Goal: Transaction & Acquisition: Purchase product/service

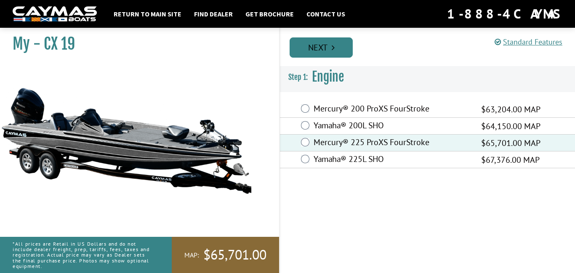
click at [323, 51] on link "Next" at bounding box center [321, 47] width 63 height 20
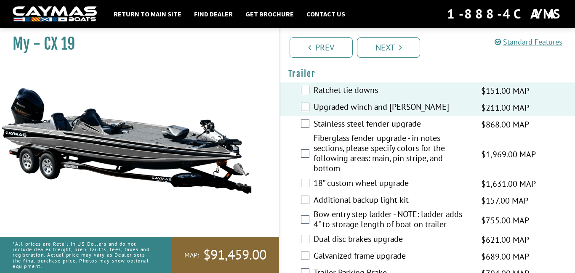
scroll to position [1509, 0]
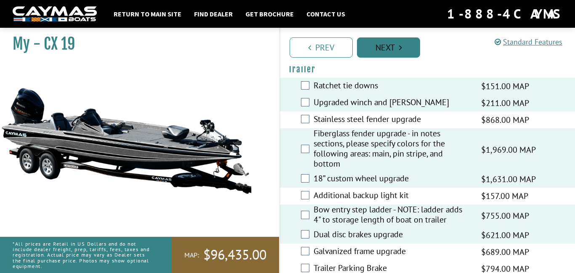
click at [407, 49] on link "Next" at bounding box center [388, 47] width 63 height 20
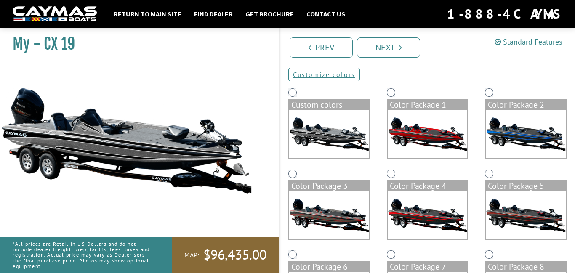
scroll to position [17, 0]
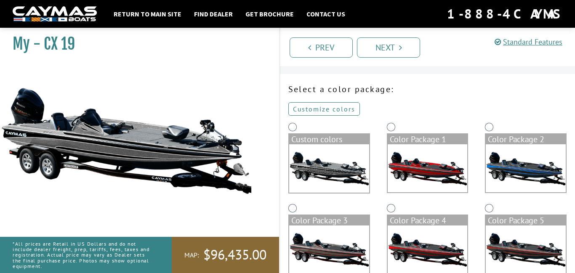
click at [343, 112] on link "Customize colors" at bounding box center [325, 108] width 72 height 13
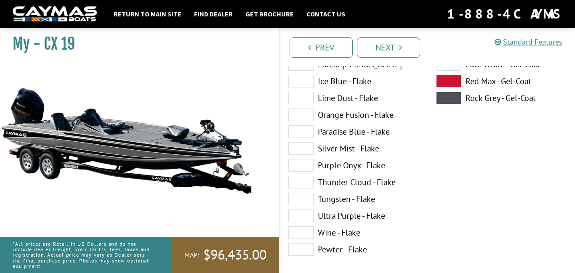
scroll to position [237, 0]
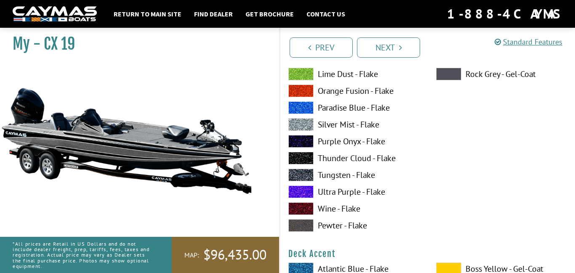
click at [306, 123] on span at bounding box center [301, 124] width 25 height 13
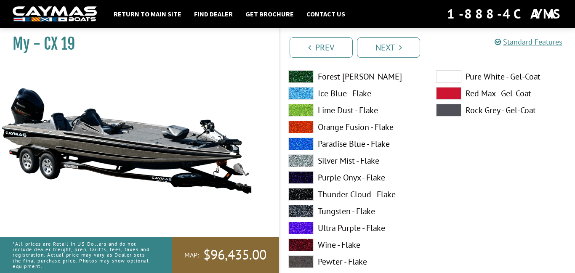
scroll to position [541, 0]
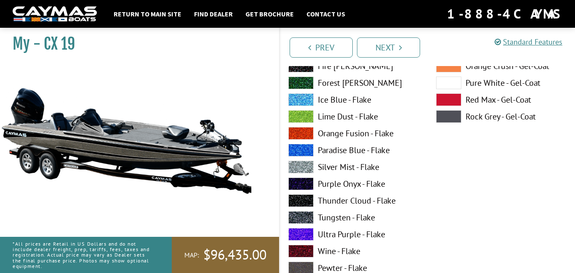
click at [309, 152] on span at bounding box center [301, 150] width 25 height 13
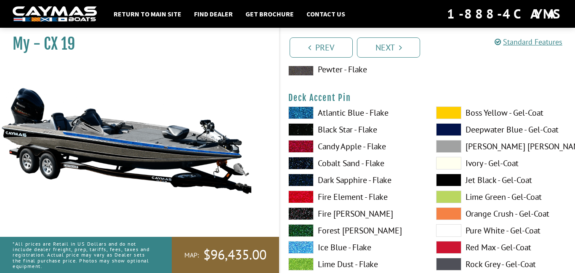
scroll to position [741, 0]
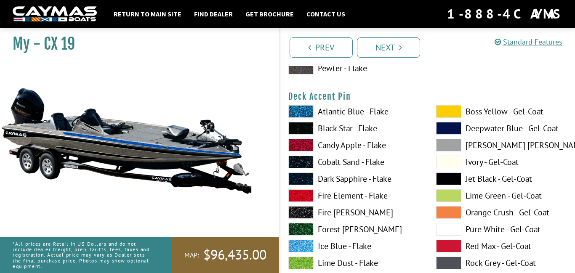
click at [302, 110] on span at bounding box center [301, 111] width 25 height 13
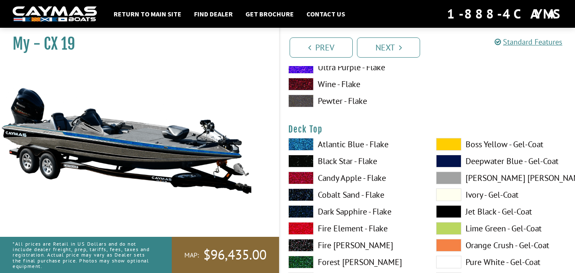
scroll to position [1059, 0]
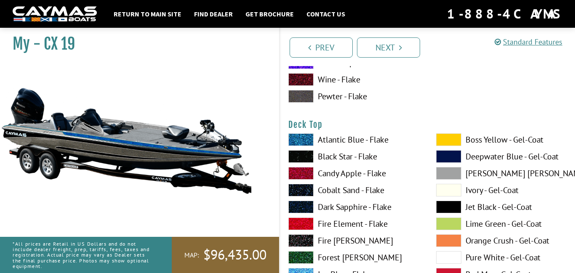
click at [299, 139] on span at bounding box center [301, 140] width 25 height 13
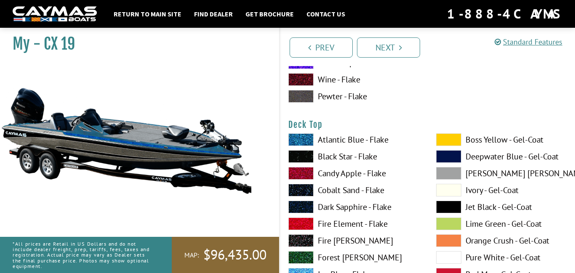
click at [299, 139] on span at bounding box center [301, 140] width 25 height 13
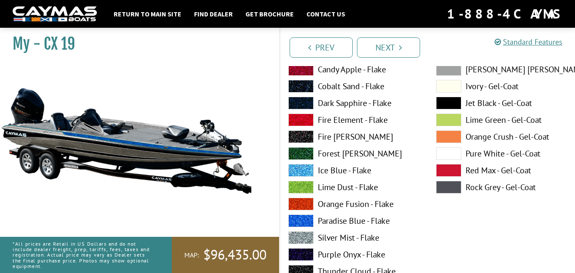
scroll to position [1177, 0]
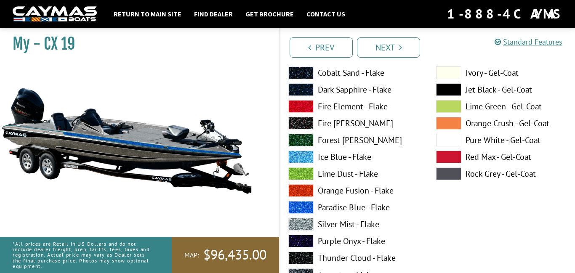
click at [294, 225] on span at bounding box center [301, 224] width 25 height 13
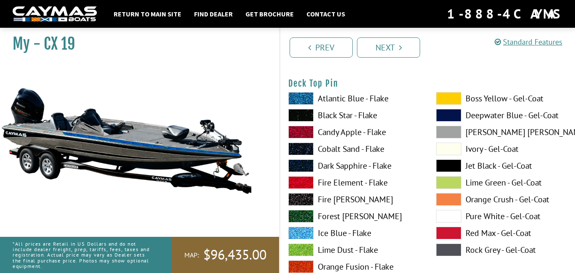
scroll to position [1448, 0]
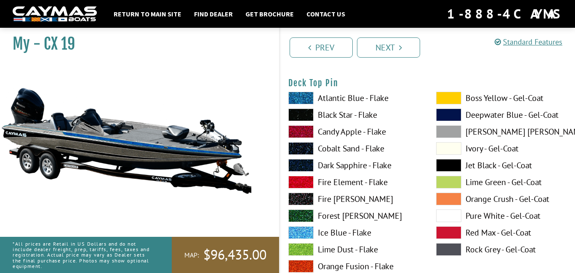
click at [301, 98] on span at bounding box center [301, 98] width 25 height 13
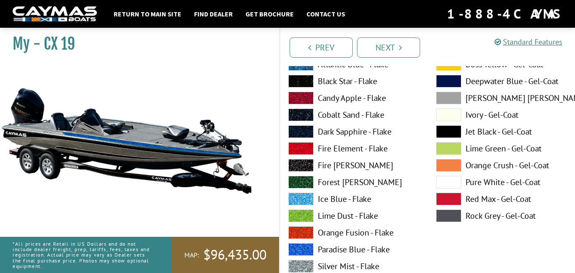
scroll to position [1857, 0]
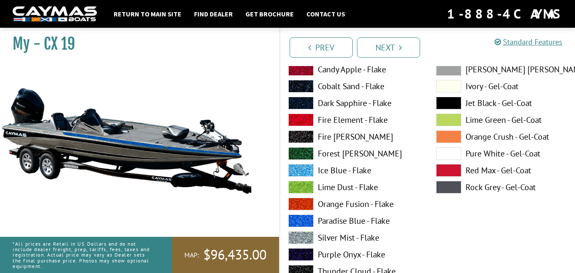
click at [306, 238] on span at bounding box center [301, 238] width 25 height 13
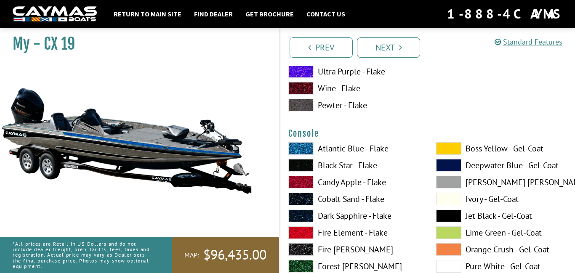
scroll to position [2124, 0]
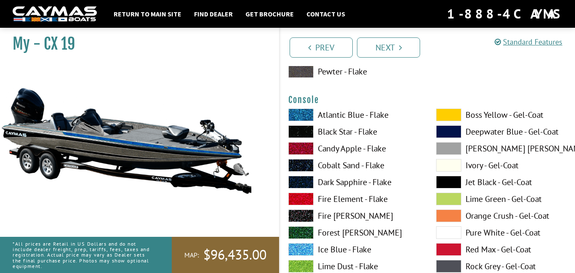
click at [310, 116] on span at bounding box center [301, 115] width 25 height 13
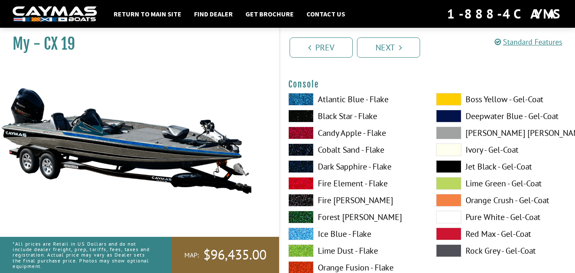
scroll to position [2194, 0]
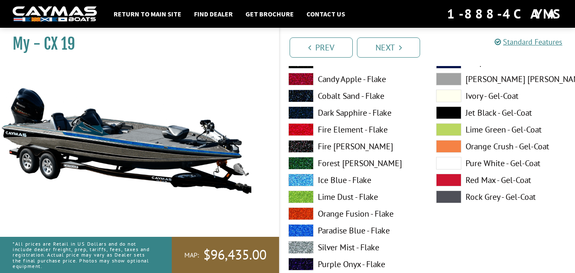
click at [307, 246] on span at bounding box center [301, 247] width 25 height 13
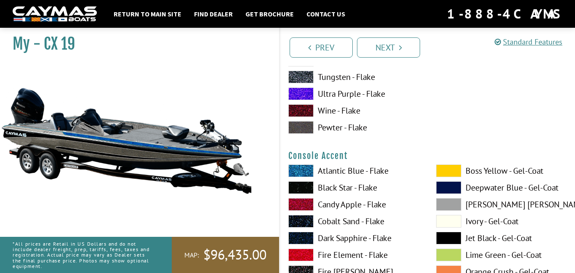
scroll to position [2458, 0]
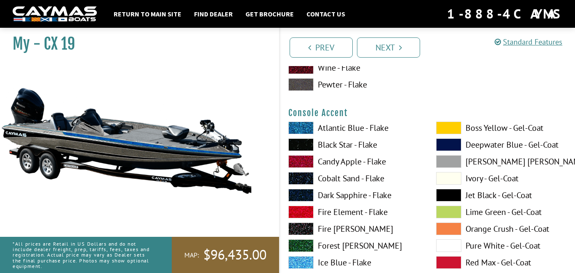
click at [300, 127] on span at bounding box center [301, 128] width 25 height 13
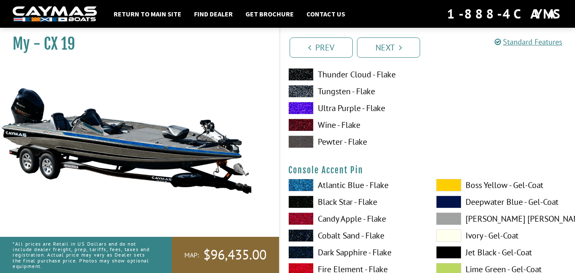
scroll to position [2792, 0]
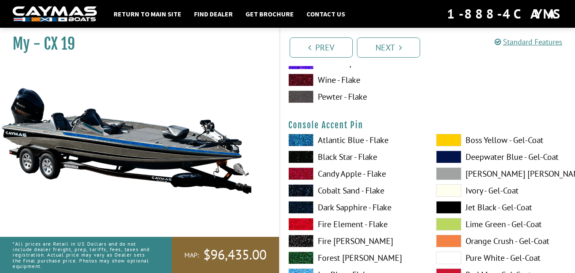
click at [309, 136] on span at bounding box center [301, 140] width 25 height 13
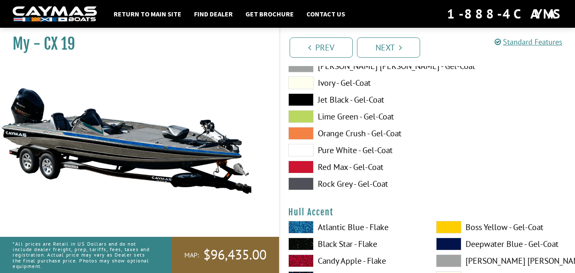
scroll to position [3312, 0]
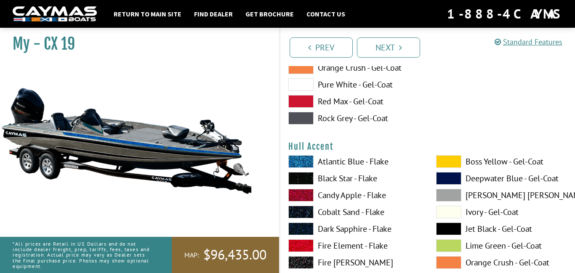
click at [306, 163] on span at bounding box center [301, 161] width 25 height 13
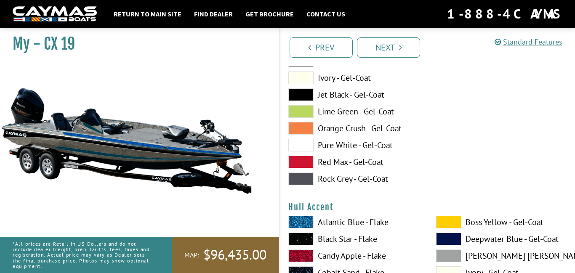
scroll to position [3251, 0]
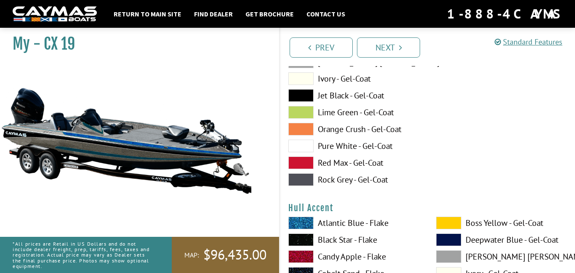
click at [307, 176] on span at bounding box center [301, 180] width 25 height 13
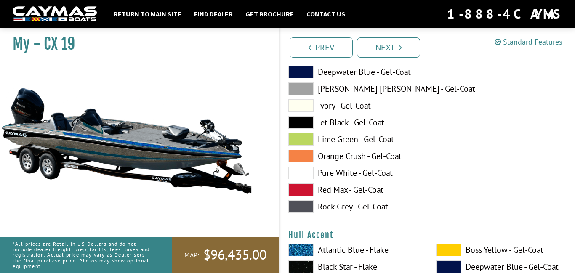
scroll to position [3222, 0]
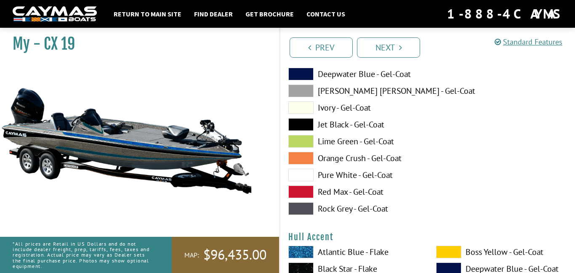
click at [307, 93] on span at bounding box center [301, 91] width 25 height 13
click at [308, 208] on span at bounding box center [301, 209] width 25 height 13
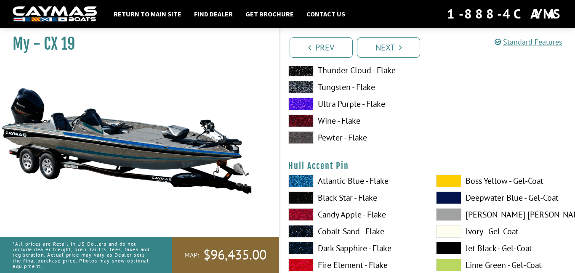
scroll to position [3719, 0]
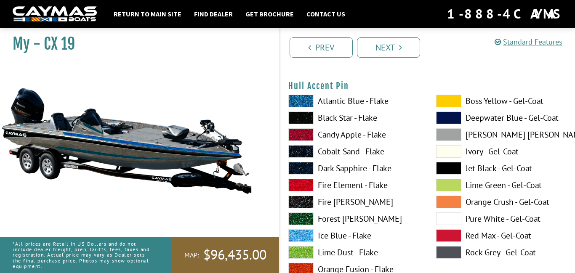
click at [309, 97] on span at bounding box center [301, 101] width 25 height 13
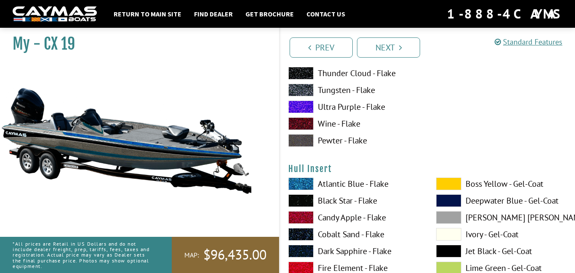
scroll to position [4077, 0]
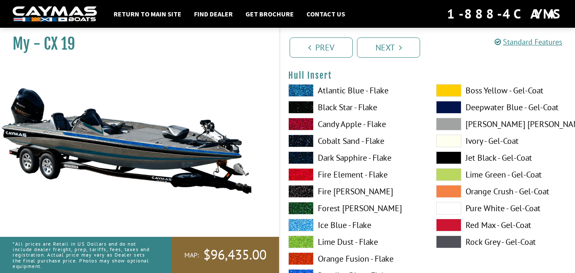
click at [301, 91] on span at bounding box center [301, 90] width 25 height 13
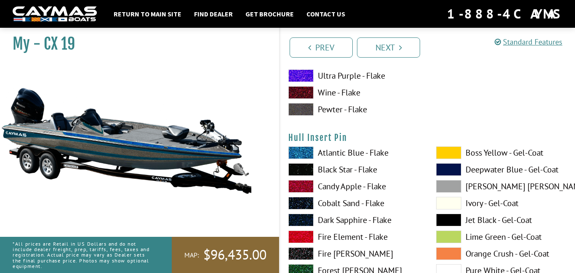
scroll to position [4380, 0]
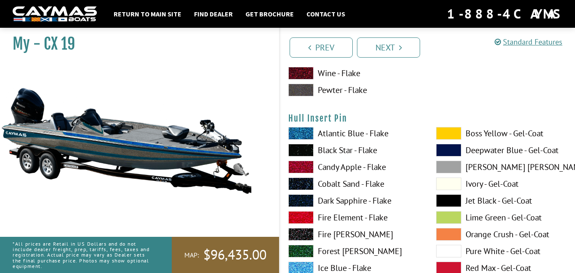
click at [294, 131] on span at bounding box center [301, 133] width 25 height 13
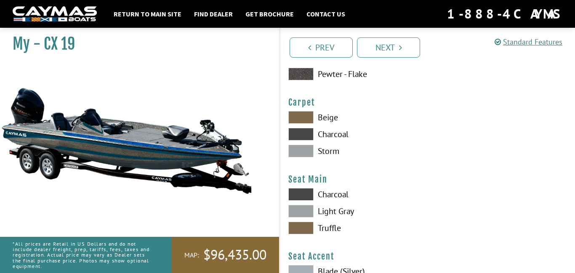
scroll to position [4761, 0]
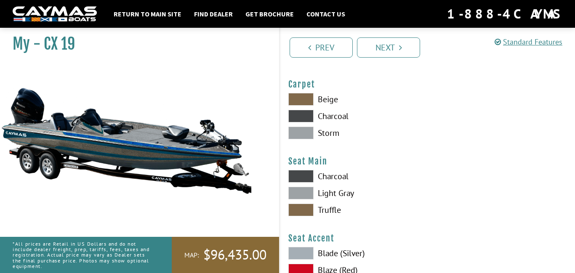
click at [310, 133] on span at bounding box center [301, 133] width 25 height 13
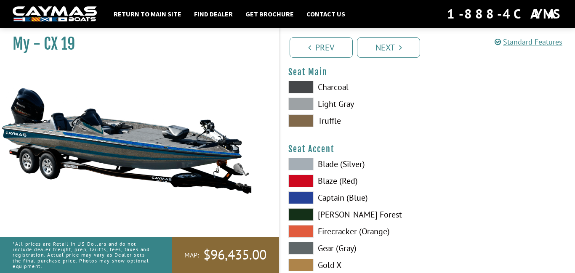
scroll to position [4851, 0]
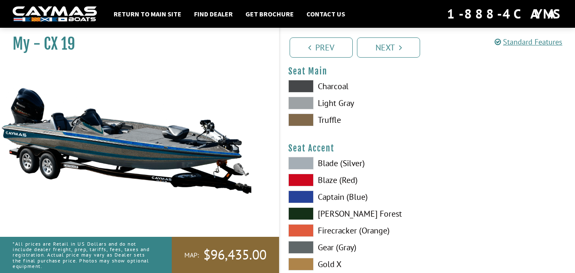
click at [307, 102] on span at bounding box center [301, 103] width 25 height 13
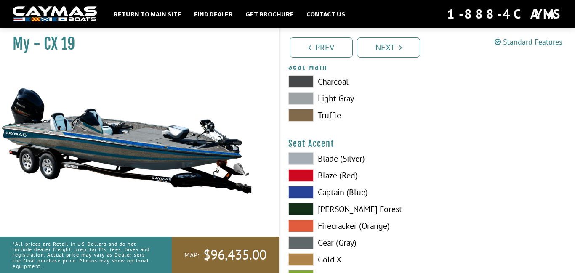
scroll to position [4886, 0]
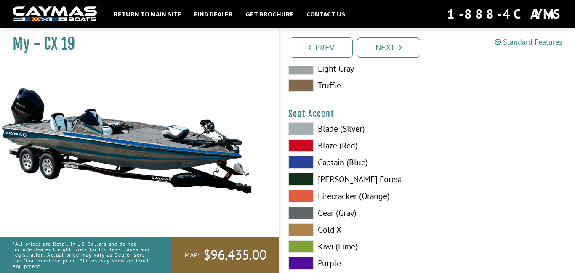
click at [308, 164] on span at bounding box center [301, 162] width 25 height 13
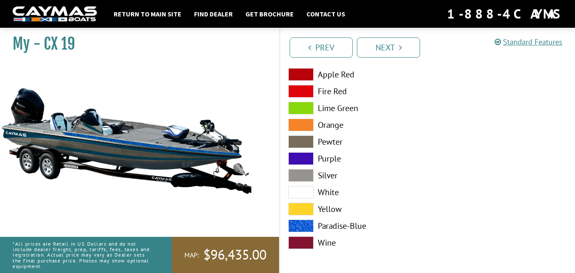
scroll to position [5153, 0]
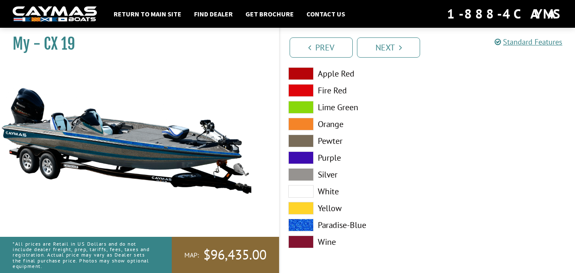
click at [309, 226] on span at bounding box center [301, 225] width 25 height 13
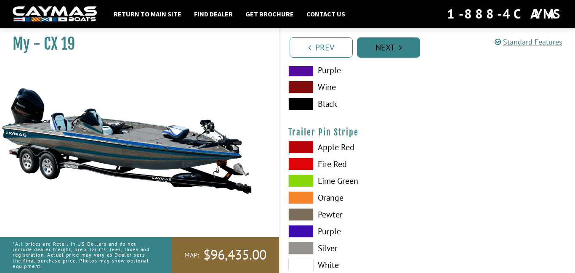
click at [405, 55] on link "Next" at bounding box center [388, 47] width 63 height 20
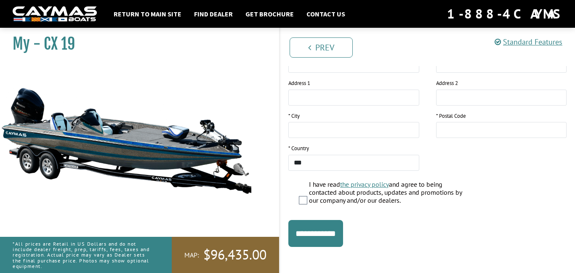
scroll to position [195, 0]
